Goal: Information Seeking & Learning: Understand process/instructions

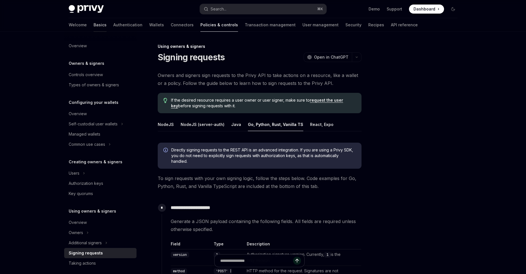
click at [94, 23] on link "Basics" at bounding box center [100, 25] width 13 height 14
type textarea "*"
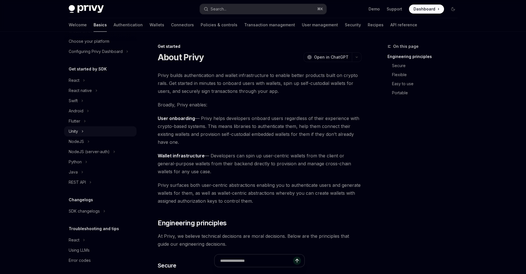
scroll to position [37, 0]
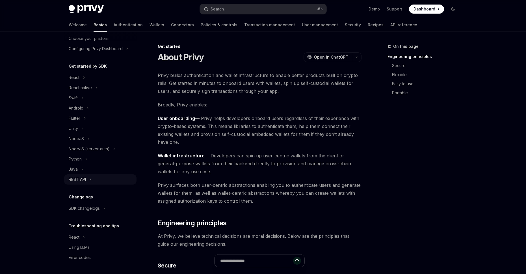
click at [89, 182] on div "REST API" at bounding box center [100, 179] width 72 height 10
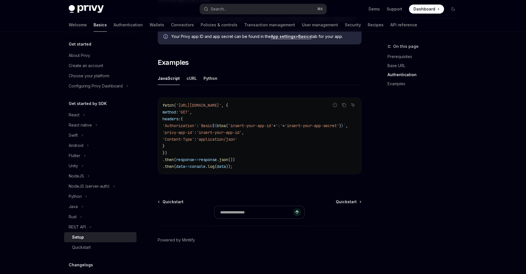
scroll to position [272, 0]
drag, startPoint x: 265, startPoint y: 174, endPoint x: 330, endPoint y: 173, distance: 64.8
click at [367, 173] on div "On this page Prerequisites Base URL Authentication Examples REST API Setup Open…" at bounding box center [263, 18] width 398 height 512
type textarea "*"
